Goal: Information Seeking & Learning: Learn about a topic

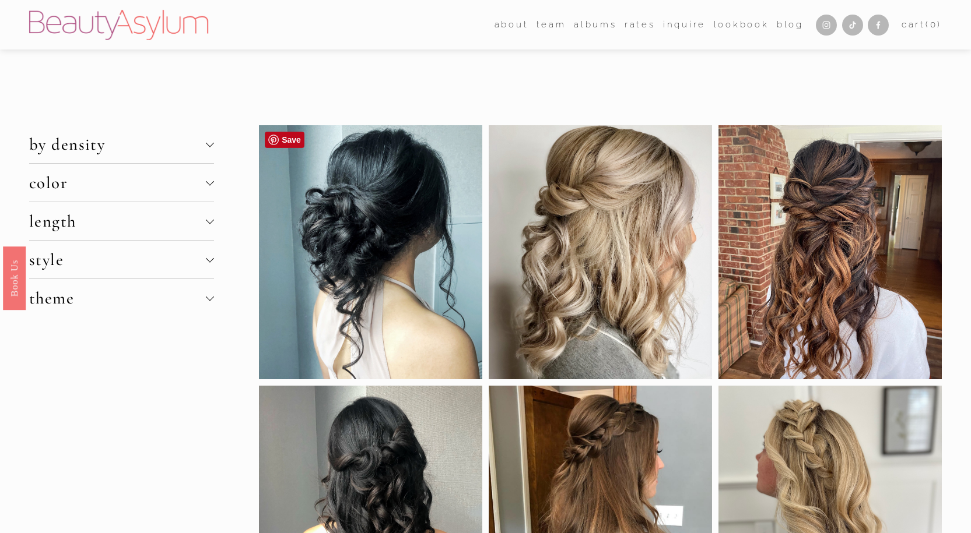
click at [368, 304] on div at bounding box center [370, 252] width 223 height 254
click at [208, 219] on div at bounding box center [210, 220] width 8 height 8
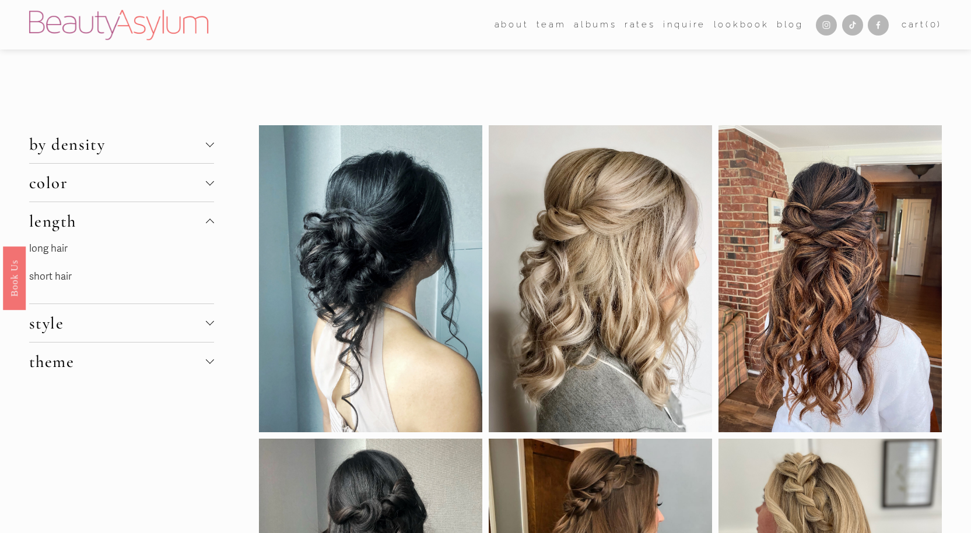
click at [68, 247] on p "long hair" at bounding box center [116, 249] width 175 height 18
click at [62, 248] on link "long hair" at bounding box center [48, 249] width 38 height 12
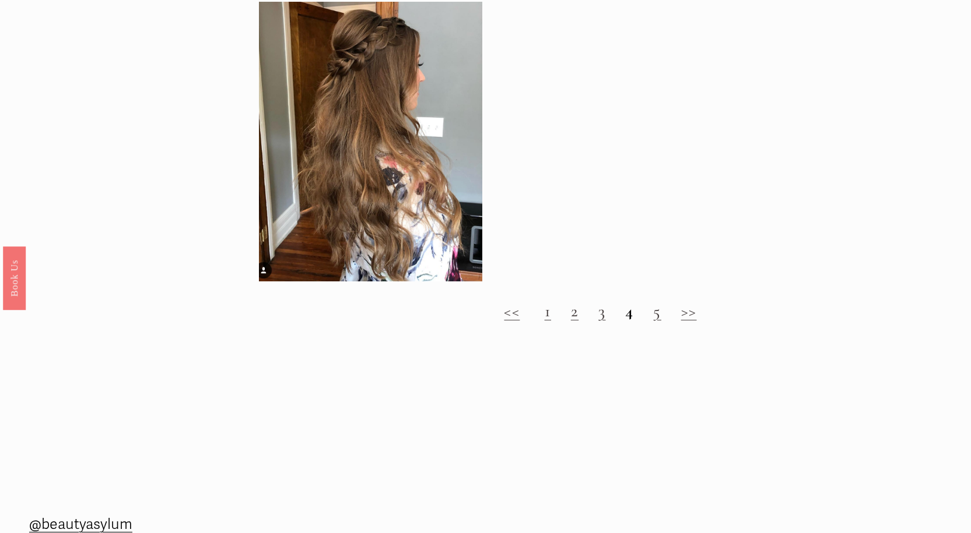
scroll to position [1533, 0]
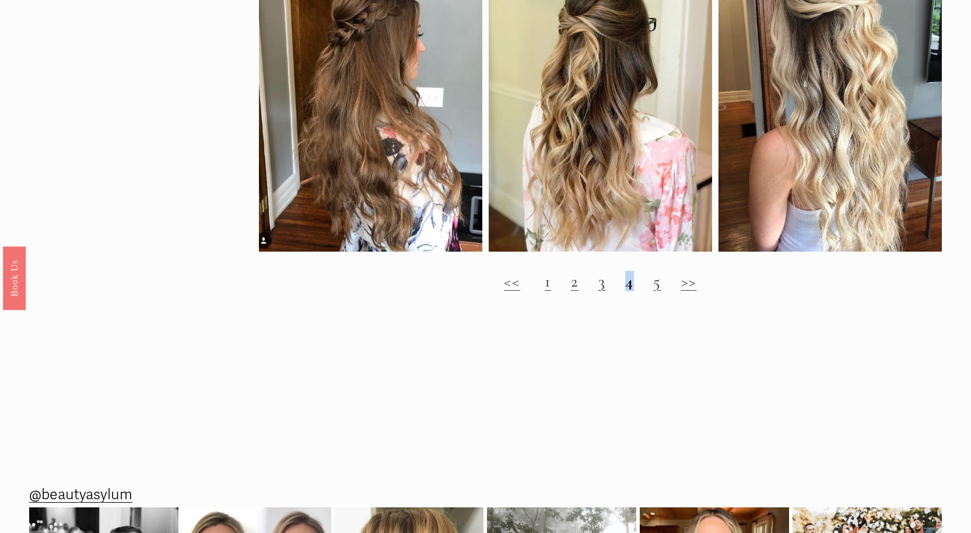
click at [629, 291] on strong "4" at bounding box center [629, 281] width 8 height 20
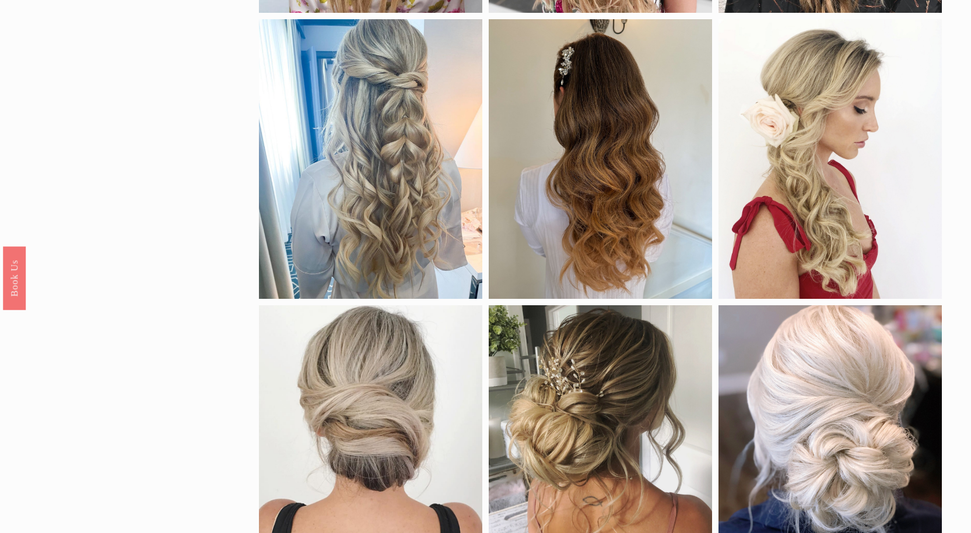
scroll to position [0, 0]
